Goal: Task Accomplishment & Management: Manage account settings

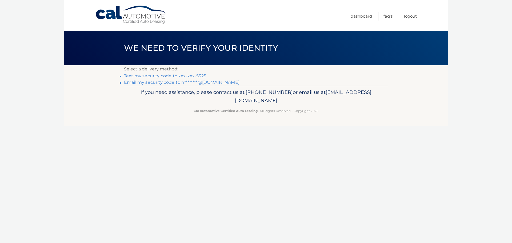
click at [189, 75] on link "Text my security code to xxx-xxx-5325" at bounding box center [165, 75] width 82 height 5
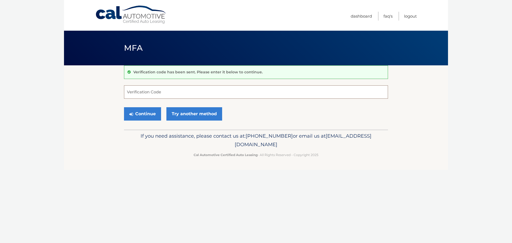
click at [137, 94] on input "Verification Code" at bounding box center [256, 91] width 264 height 13
type input "861300"
click at [135, 111] on button "Continue" at bounding box center [142, 113] width 37 height 13
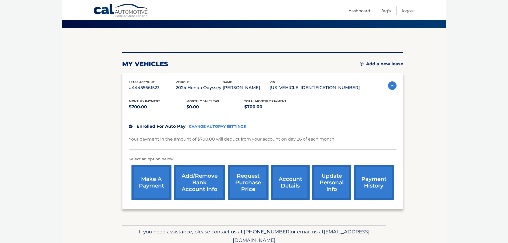
scroll to position [53, 0]
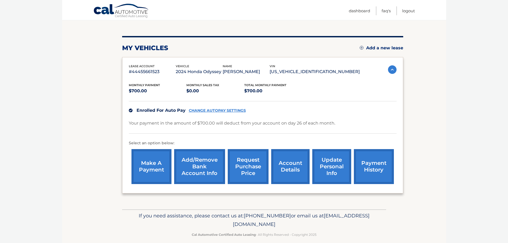
click at [284, 165] on link "account details" at bounding box center [290, 166] width 38 height 35
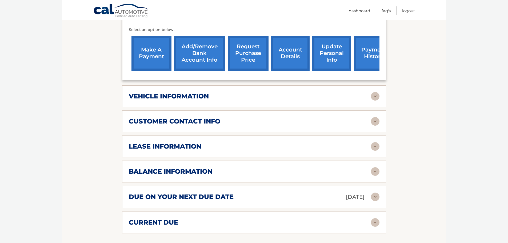
scroll to position [187, 0]
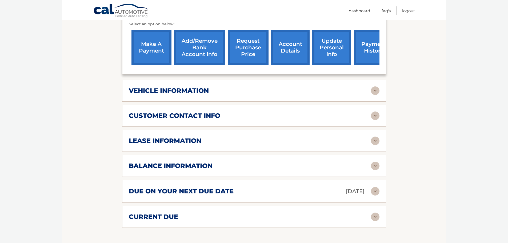
click at [376, 86] on img at bounding box center [375, 90] width 9 height 9
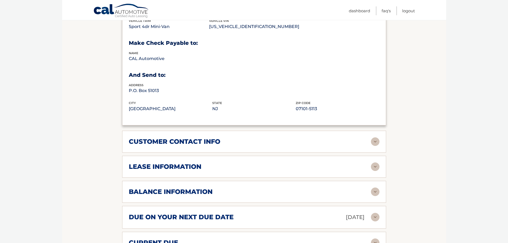
scroll to position [293, 0]
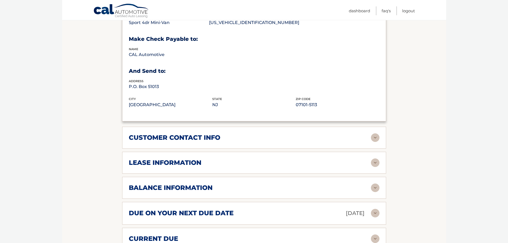
click at [377, 133] on img at bounding box center [375, 137] width 9 height 9
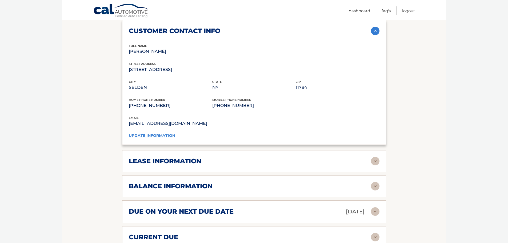
scroll to position [427, 0]
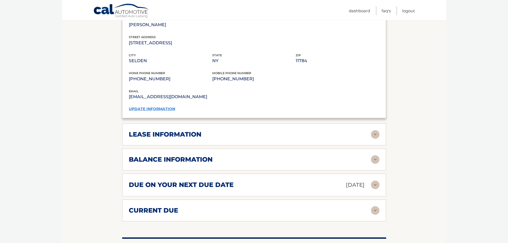
click at [166, 106] on link "update information" at bounding box center [152, 108] width 46 height 5
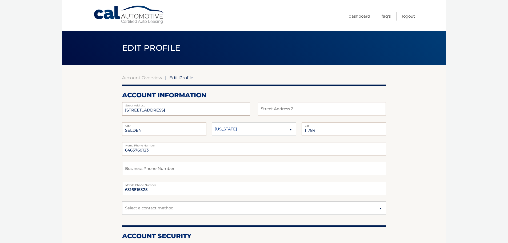
drag, startPoint x: 186, startPoint y: 114, endPoint x: 98, endPoint y: 112, distance: 88.8
type input "18 Spruceton St"
drag, startPoint x: 154, startPoint y: 150, endPoint x: 121, endPoint y: 153, distance: 32.9
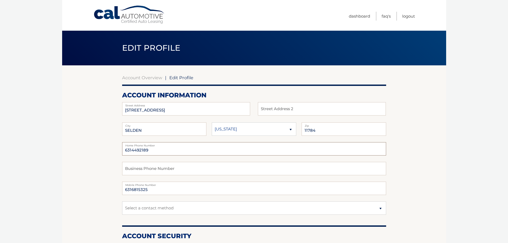
type input "6314492189"
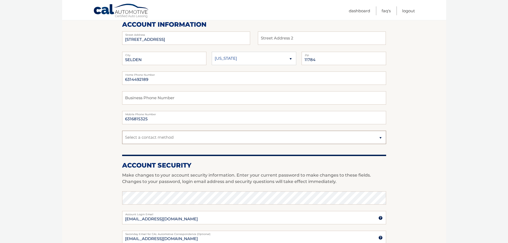
scroll to position [80, 0]
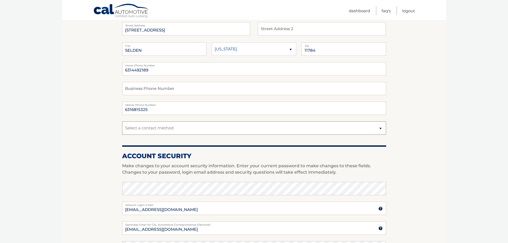
click at [186, 127] on select "Select a contact method Mobile Home" at bounding box center [254, 127] width 264 height 13
select select "3"
click at [122, 121] on select "Select a contact method Mobile Home" at bounding box center [254, 127] width 264 height 13
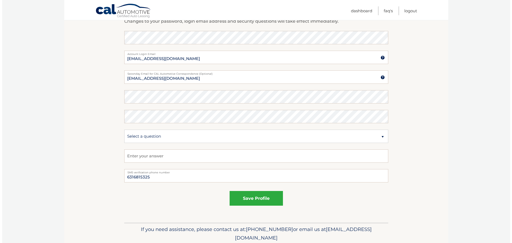
scroll to position [251, 0]
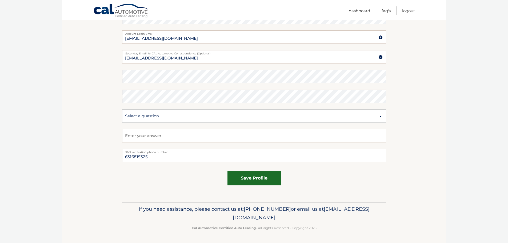
click at [250, 180] on button "save profile" at bounding box center [253, 178] width 53 height 15
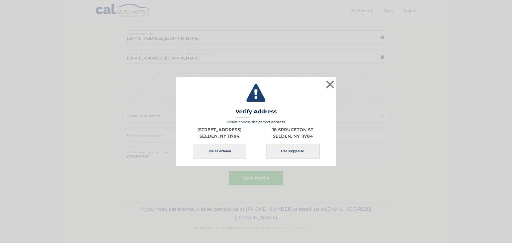
click at [302, 155] on button "Use suggested" at bounding box center [292, 151] width 53 height 15
type input "18 SPRUCETON ST"
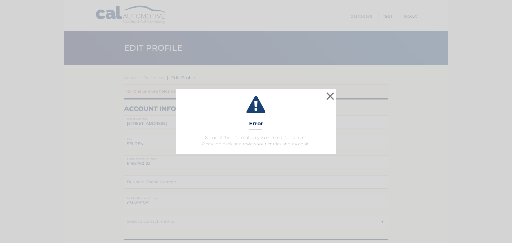
click at [324, 93] on div "× Error Some of the information you entered is incorrect. Please go back and re…" at bounding box center [256, 121] width 160 height 65
click at [327, 94] on button "×" at bounding box center [330, 96] width 11 height 11
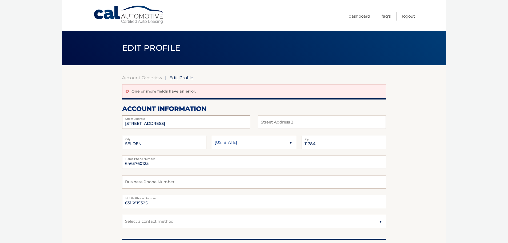
drag, startPoint x: 192, startPoint y: 123, endPoint x: 124, endPoint y: 123, distance: 68.2
click at [124, 123] on input "45 SOUTH MALLARD AVE" at bounding box center [186, 121] width 128 height 13
type input "18 Spruceton St"
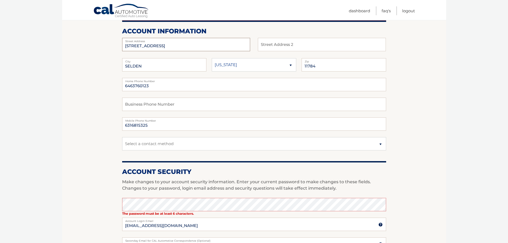
scroll to position [80, 0]
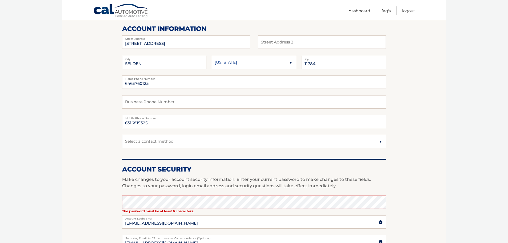
drag, startPoint x: 163, startPoint y: 75, endPoint x: 158, endPoint y: 77, distance: 6.3
click at [159, 77] on div "18 Spruceton St Street Address Street Address 2 SELDEN City State 11784 Zip 646…" at bounding box center [254, 94] width 264 height 119
click at [156, 83] on input "6463760123" at bounding box center [254, 81] width 264 height 13
drag, startPoint x: 155, startPoint y: 83, endPoint x: 119, endPoint y: 85, distance: 35.5
click at [119, 85] on section "Account Overview | Edit Profile One or more fields have an error. account infor…" at bounding box center [254, 186] width 384 height 402
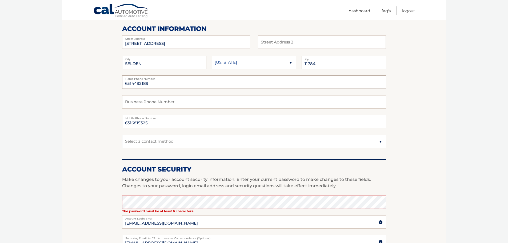
type input "6314492189"
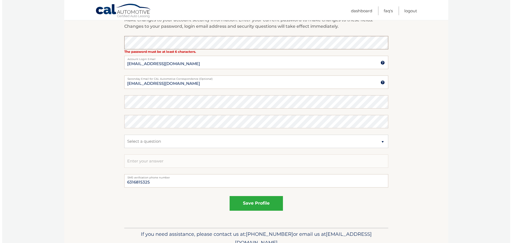
scroll to position [265, 0]
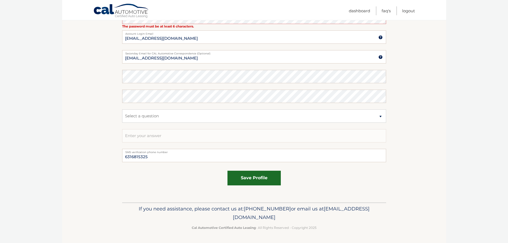
click at [251, 174] on button "save profile" at bounding box center [253, 178] width 53 height 15
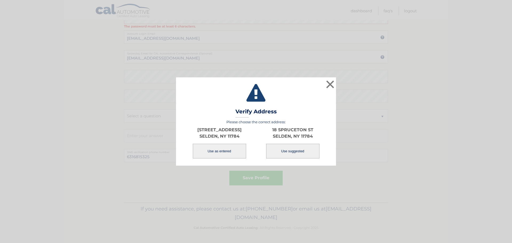
click at [286, 151] on button "Use suggested" at bounding box center [292, 151] width 53 height 15
type input "18 SPRUCETON ST"
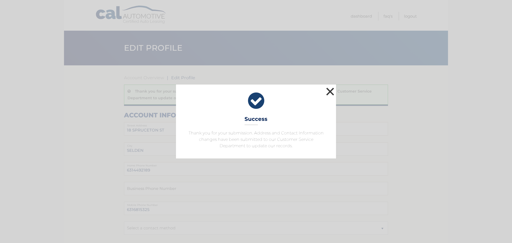
click at [334, 93] on button "×" at bounding box center [330, 91] width 11 height 11
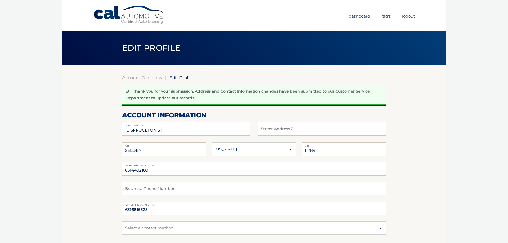
click at [364, 18] on link "Dashboard" at bounding box center [359, 16] width 21 height 9
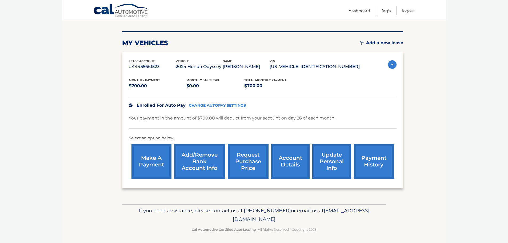
scroll to position [60, 0]
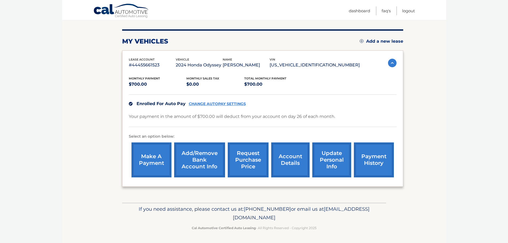
click at [287, 156] on link "account details" at bounding box center [290, 159] width 38 height 35
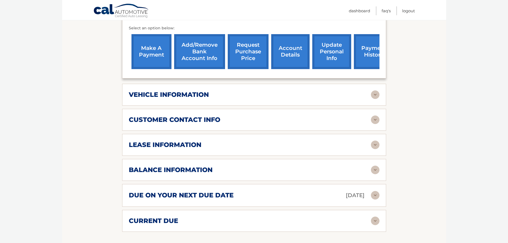
scroll to position [240, 0]
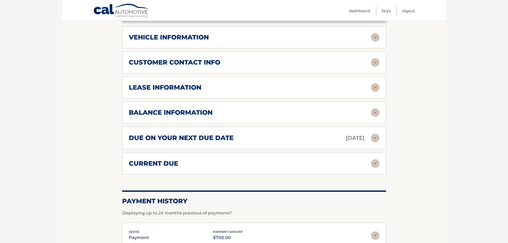
click at [206, 58] on h2 "customer contact info" at bounding box center [174, 62] width 91 height 8
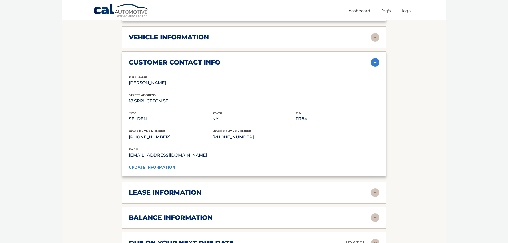
click at [187, 188] on h2 "lease information" at bounding box center [165, 192] width 73 height 8
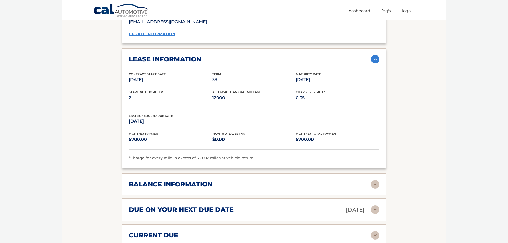
click at [204, 180] on h2 "balance information" at bounding box center [171, 184] width 84 height 8
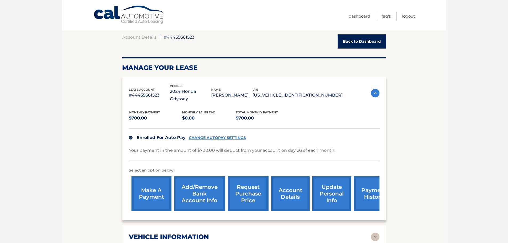
scroll to position [80, 0]
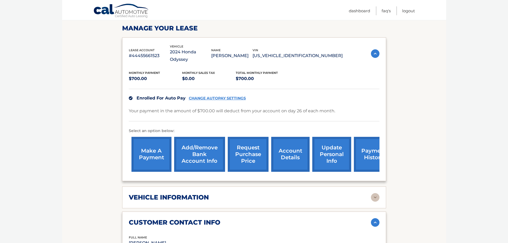
click at [195, 119] on div "Monthly Payment $700.00 Monthly sales Tax $0.00 Total Monthly Payment $700.00 E…" at bounding box center [254, 118] width 251 height 111
click at [368, 128] on p "Select an option below:" at bounding box center [254, 131] width 251 height 6
click at [375, 165] on div "make a payment Add/Remove bank account info request purchase price account deta…" at bounding box center [263, 154] width 268 height 40
click at [362, 156] on link "payment history" at bounding box center [374, 154] width 40 height 35
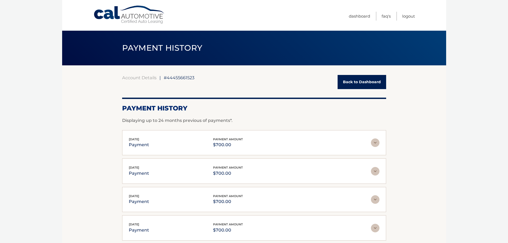
click at [377, 143] on img at bounding box center [375, 142] width 9 height 9
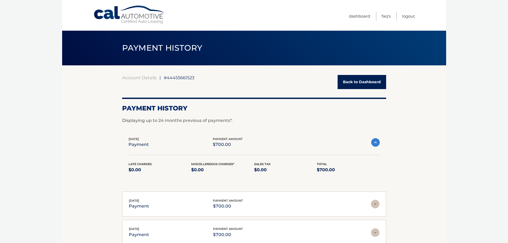
click at [352, 85] on link "Back to Dashboard" at bounding box center [361, 82] width 49 height 14
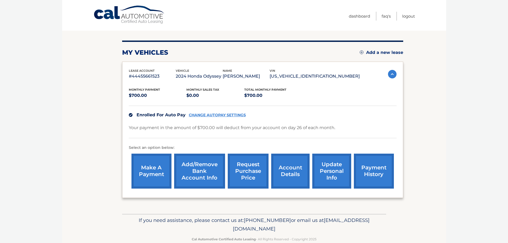
scroll to position [53, 0]
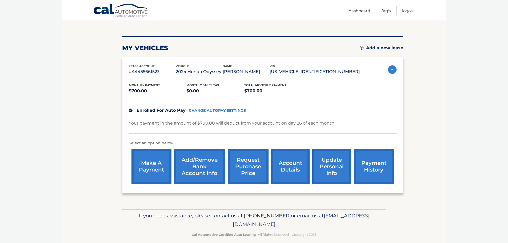
click at [288, 170] on link "account details" at bounding box center [290, 166] width 38 height 35
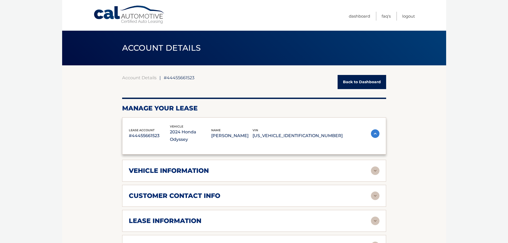
click at [294, 154] on div "lease account #44455661523 vehicle 2024 Honda Odyssey name NICHOLAS MANZOLINA v…" at bounding box center [254, 135] width 264 height 37
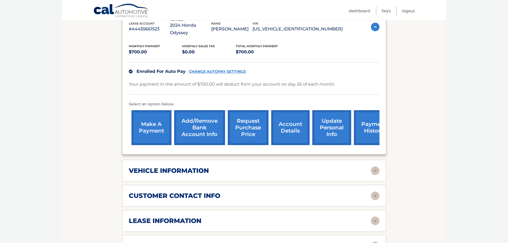
scroll to position [160, 0]
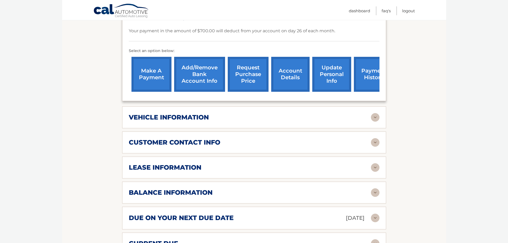
click at [374, 113] on img at bounding box center [375, 117] width 9 height 9
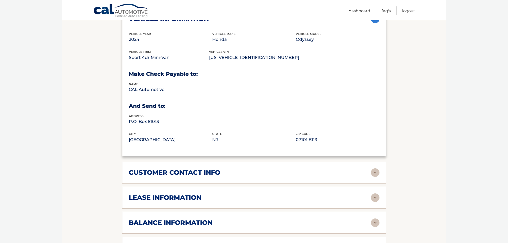
scroll to position [320, 0]
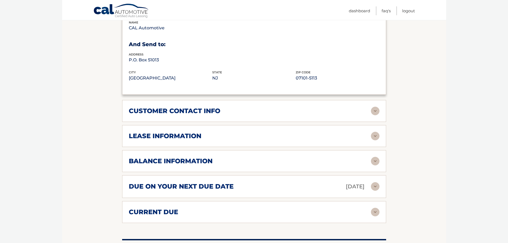
click at [378, 208] on img at bounding box center [375, 212] width 9 height 9
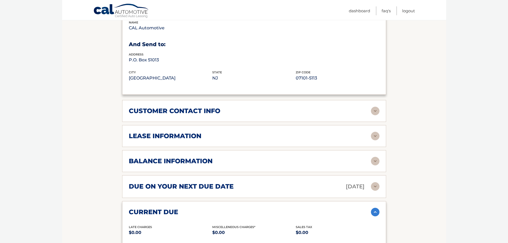
click at [373, 159] on div "balance information Payments Received 21 Payments Remaining 18 Next Payment wil…" at bounding box center [254, 161] width 264 height 22
click at [377, 182] on img at bounding box center [375, 186] width 9 height 9
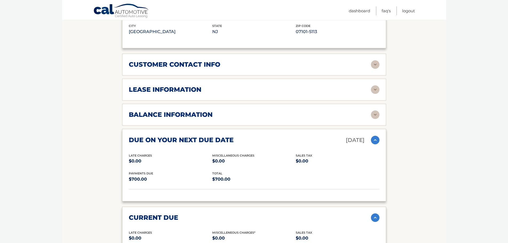
scroll to position [347, 0]
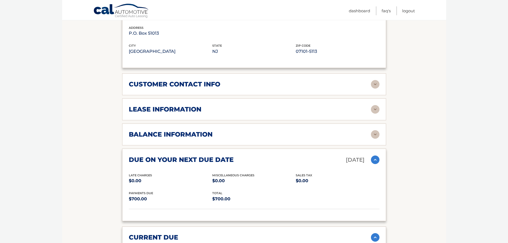
click at [376, 105] on img at bounding box center [375, 109] width 9 height 9
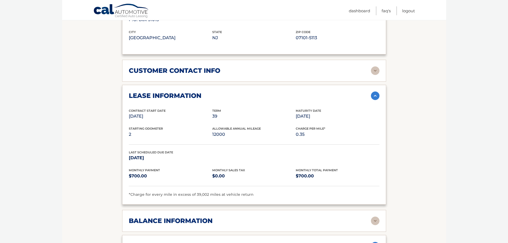
scroll to position [373, 0]
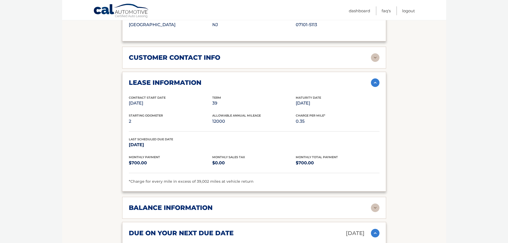
click at [375, 203] on img at bounding box center [375, 207] width 9 height 9
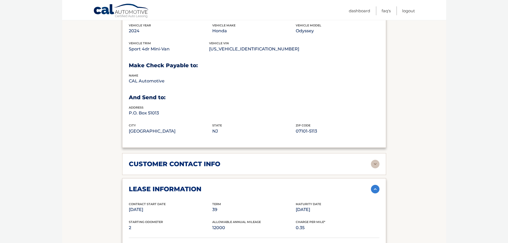
scroll to position [267, 0]
click at [378, 160] on img at bounding box center [375, 164] width 9 height 9
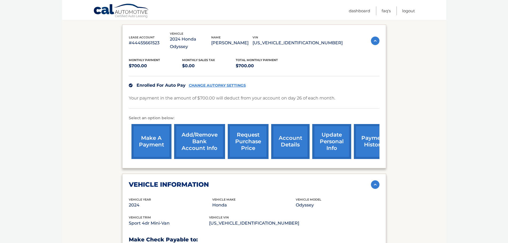
scroll to position [80, 0]
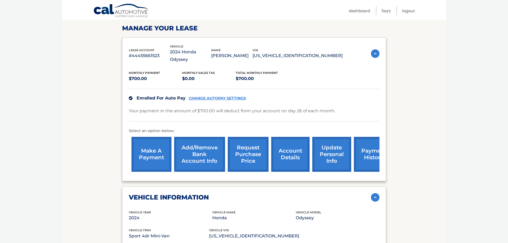
click at [372, 50] on img at bounding box center [375, 53] width 9 height 9
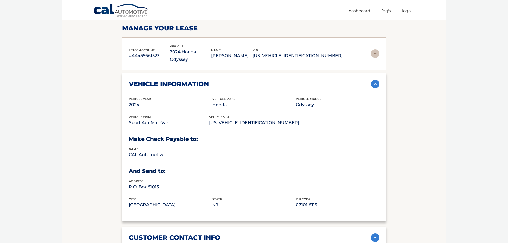
click at [141, 52] on p "#44455661523" at bounding box center [149, 55] width 41 height 7
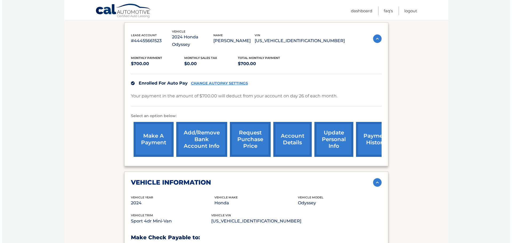
scroll to position [107, 0]
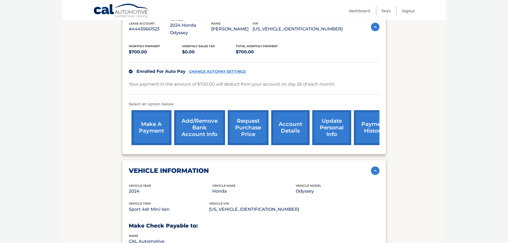
click at [257, 124] on link "request purchase price" at bounding box center [248, 127] width 41 height 35
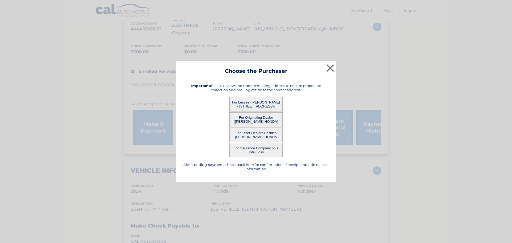
click at [261, 104] on button "For Lessee ([PERSON_NAME] - [STREET_ADDRESS])" at bounding box center [255, 104] width 53 height 15
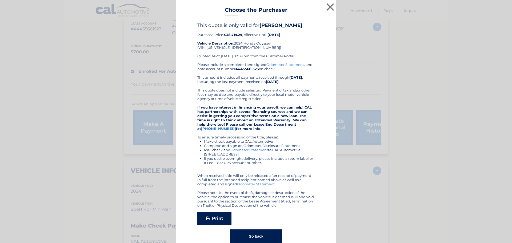
scroll to position [17, 0]
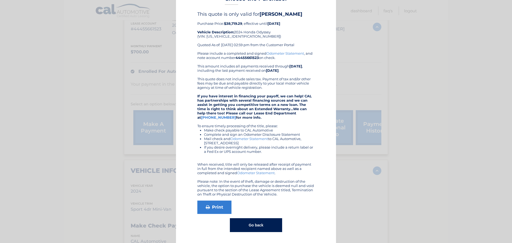
click at [250, 223] on button "Go back" at bounding box center [256, 225] width 52 height 14
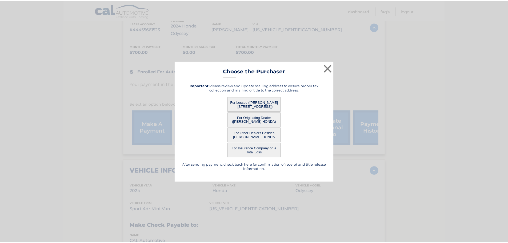
scroll to position [0, 0]
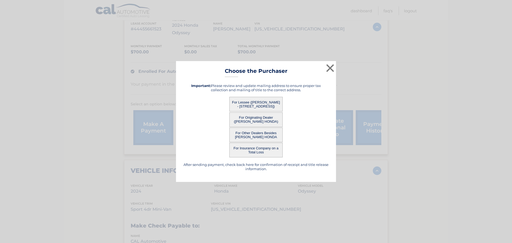
click at [258, 121] on button "For Originating Dealer ([PERSON_NAME] HONDA)" at bounding box center [255, 119] width 53 height 15
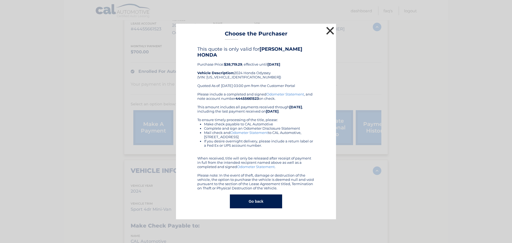
click at [328, 31] on button "×" at bounding box center [330, 30] width 11 height 11
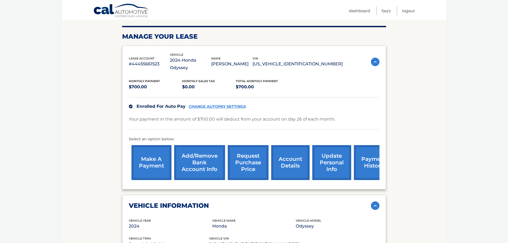
scroll to position [27, 0]
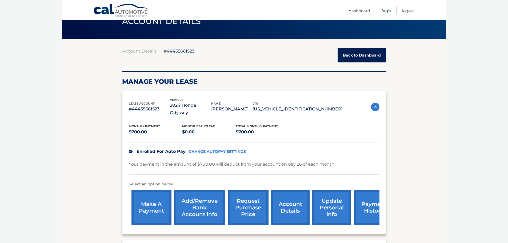
click at [385, 11] on link "FAQ's" at bounding box center [385, 10] width 9 height 9
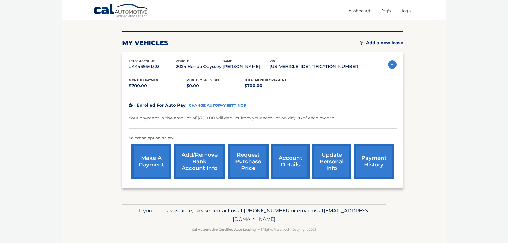
scroll to position [60, 0]
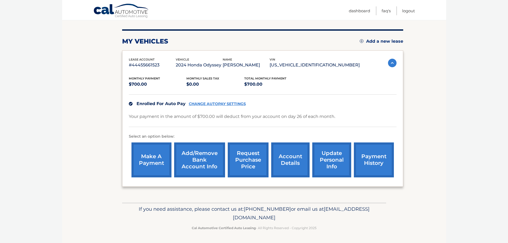
click at [160, 159] on link "make a payment" at bounding box center [151, 159] width 40 height 35
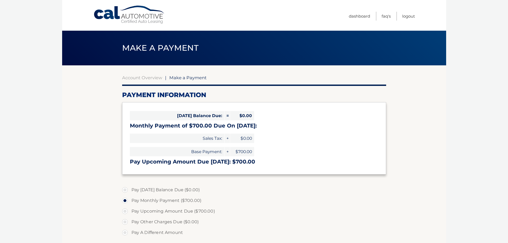
select select "YWNmYmI2OGUtNThlOC00YzIwLTlmNTctODZlYjVmMTFkNTg1"
click at [150, 78] on link "Account Overview" at bounding box center [142, 77] width 40 height 5
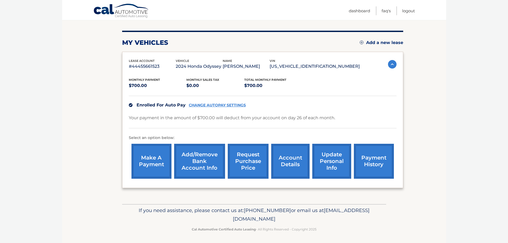
scroll to position [60, 0]
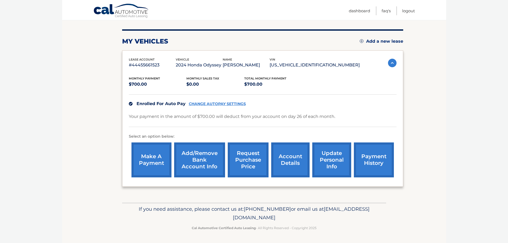
click at [296, 167] on link "account details" at bounding box center [290, 159] width 38 height 35
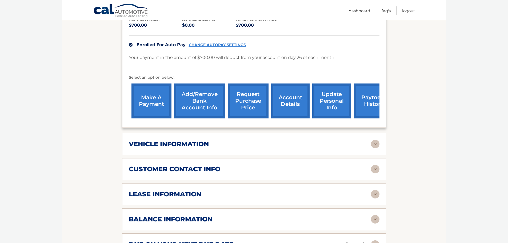
scroll to position [160, 0]
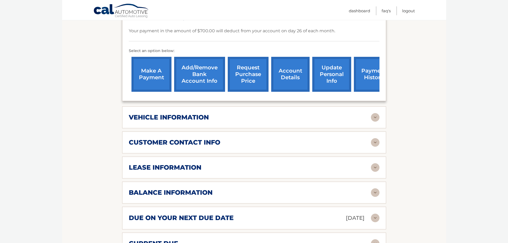
click at [323, 84] on div "make a payment Add/Remove bank account info request purchase price account deta…" at bounding box center [263, 74] width 268 height 40
click at [321, 113] on div "vehicle information" at bounding box center [254, 117] width 251 height 9
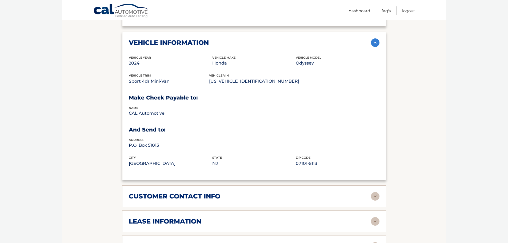
scroll to position [240, 0]
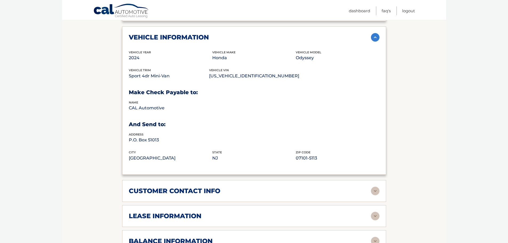
click at [213, 187] on h2 "customer contact info" at bounding box center [174, 191] width 91 height 8
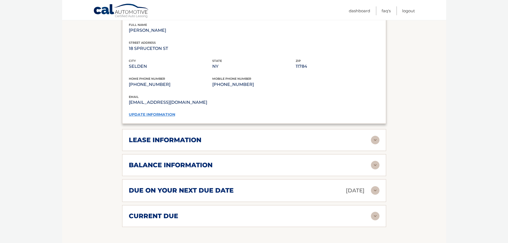
scroll to position [453, 0]
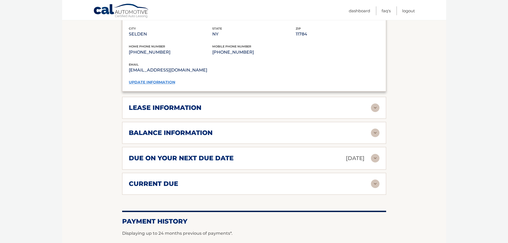
click at [235, 104] on div "lease information" at bounding box center [250, 108] width 242 height 8
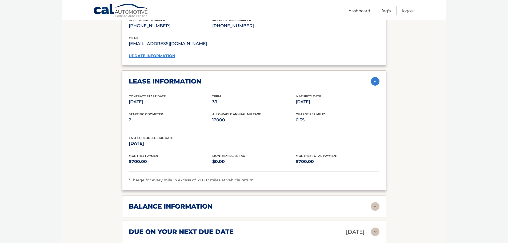
scroll to position [480, 0]
click at [217, 206] on div "balance information Payments Received 21 Payments Remaining 18 Next Payment wil…" at bounding box center [254, 206] width 264 height 22
click at [217, 202] on div "balance information" at bounding box center [250, 206] width 242 height 8
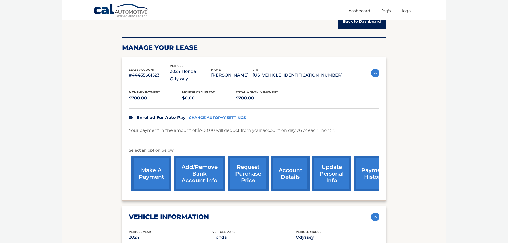
scroll to position [53, 0]
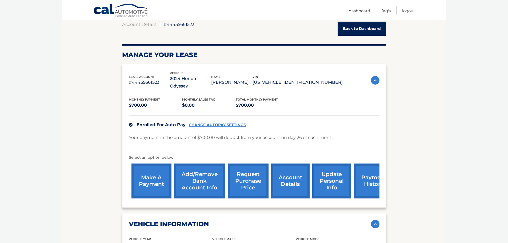
click at [364, 25] on link "Back to Dashboard" at bounding box center [361, 29] width 49 height 14
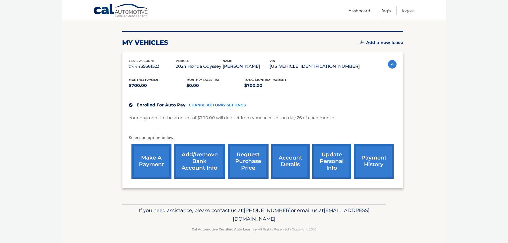
scroll to position [60, 0]
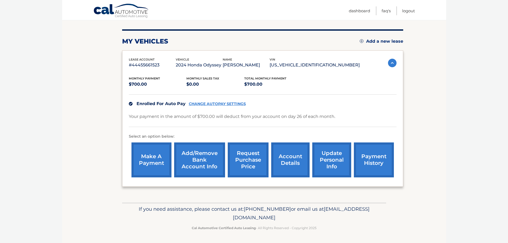
click at [280, 160] on link "account details" at bounding box center [290, 159] width 38 height 35
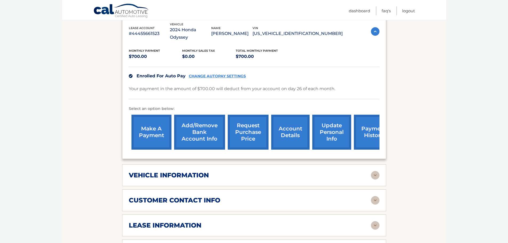
scroll to position [107, 0]
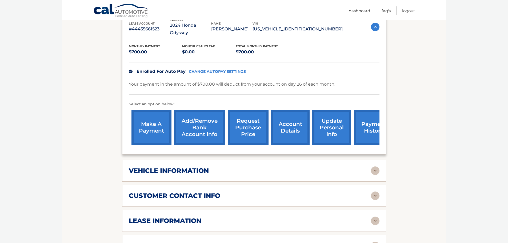
click at [194, 192] on h2 "customer contact info" at bounding box center [174, 196] width 91 height 8
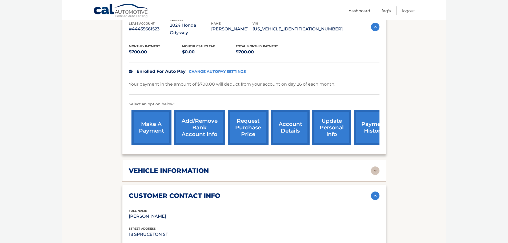
click at [213, 169] on div "vehicle information vehicle Year 2024 vehicle make Honda vehicle model Odyssey …" at bounding box center [254, 171] width 264 height 22
click at [370, 167] on div "vehicle information" at bounding box center [250, 171] width 242 height 8
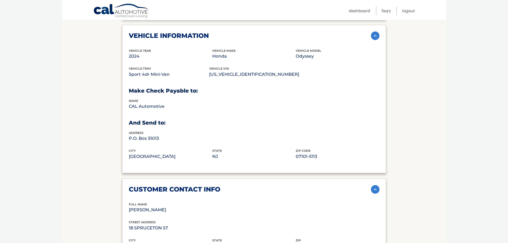
scroll to position [240, 0]
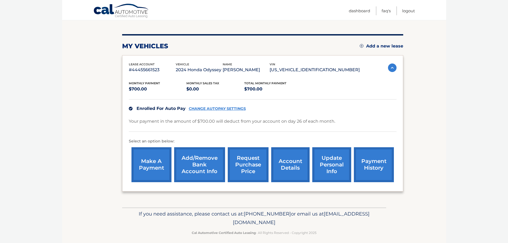
scroll to position [60, 0]
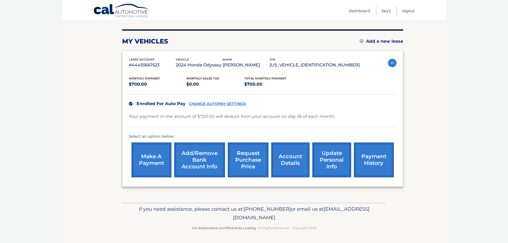
click at [285, 161] on link "account details" at bounding box center [290, 159] width 38 height 35
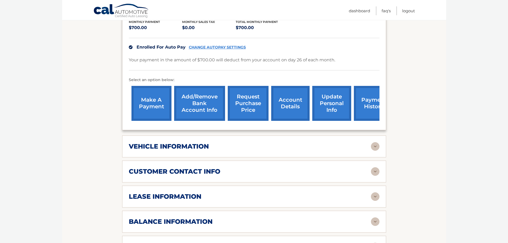
scroll to position [133, 0]
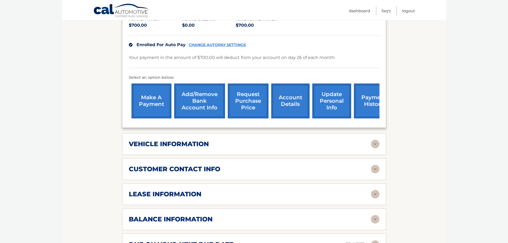
click at [370, 140] on div "vehicle information" at bounding box center [250, 144] width 242 height 8
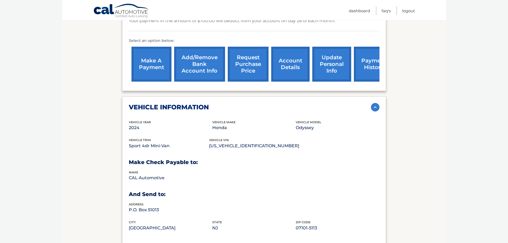
scroll to position [240, 0]
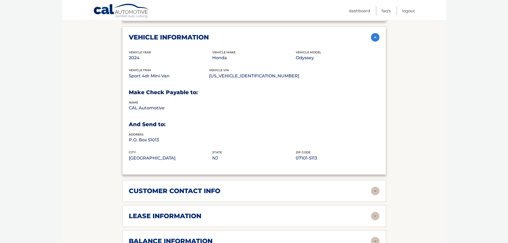
click at [373, 187] on img at bounding box center [375, 191] width 9 height 9
